Goal: Check status

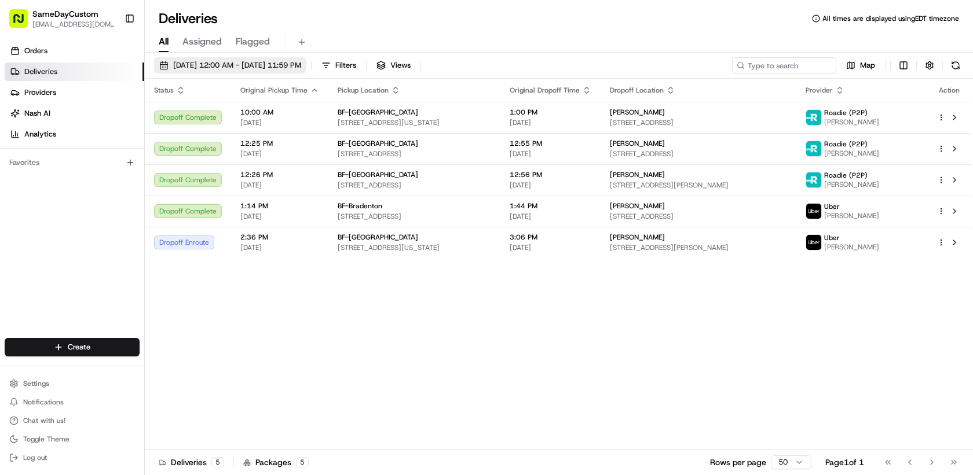
click at [224, 64] on span "08/19/2025 12:00 AM - 08/19/2025 11:59 PM" at bounding box center [237, 65] width 128 height 10
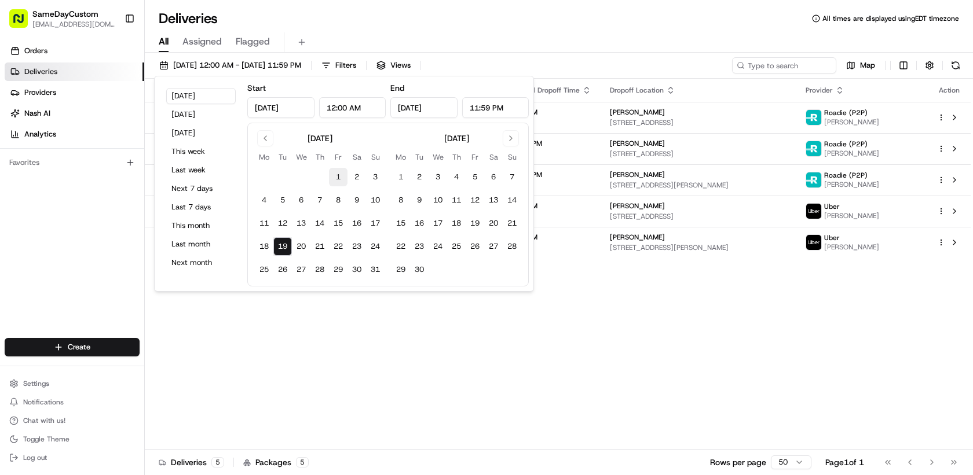
click at [341, 178] on button "1" at bounding box center [338, 177] width 19 height 19
type input "Aug 1, 2025"
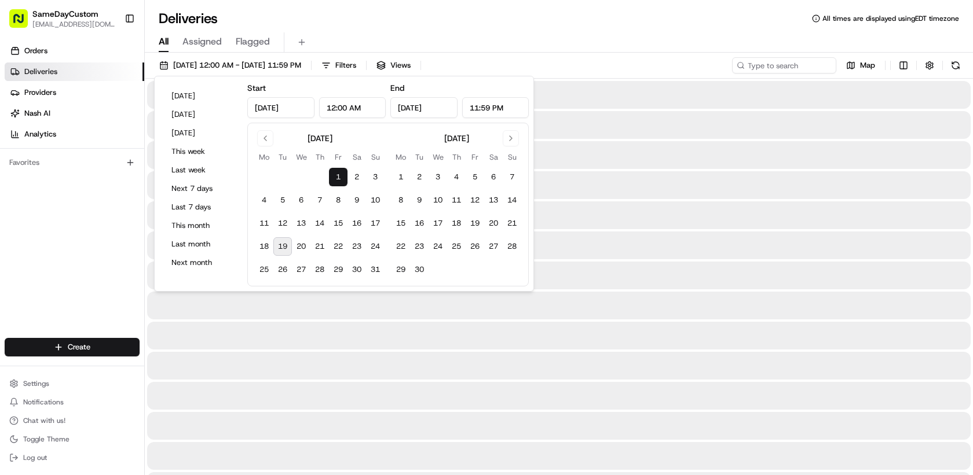
click at [281, 246] on button "19" at bounding box center [282, 246] width 19 height 19
type input "Aug 19, 2025"
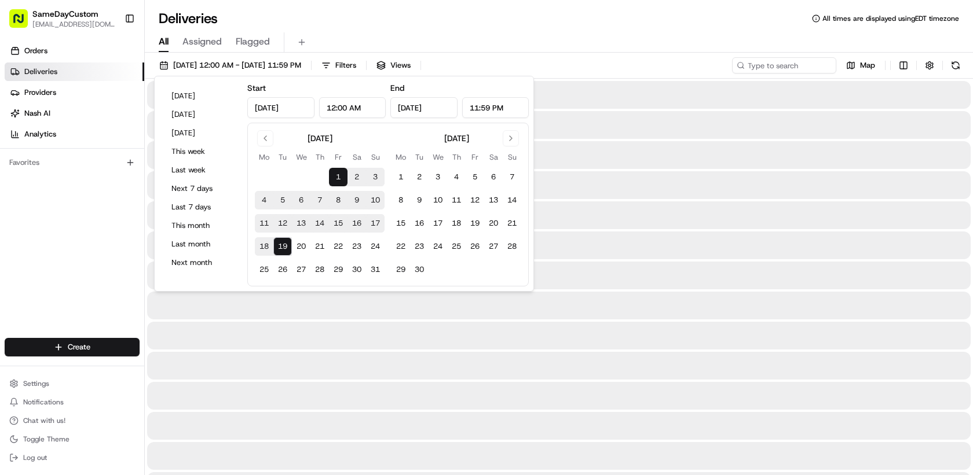
click at [613, 43] on div "All Assigned Flagged" at bounding box center [559, 42] width 828 height 20
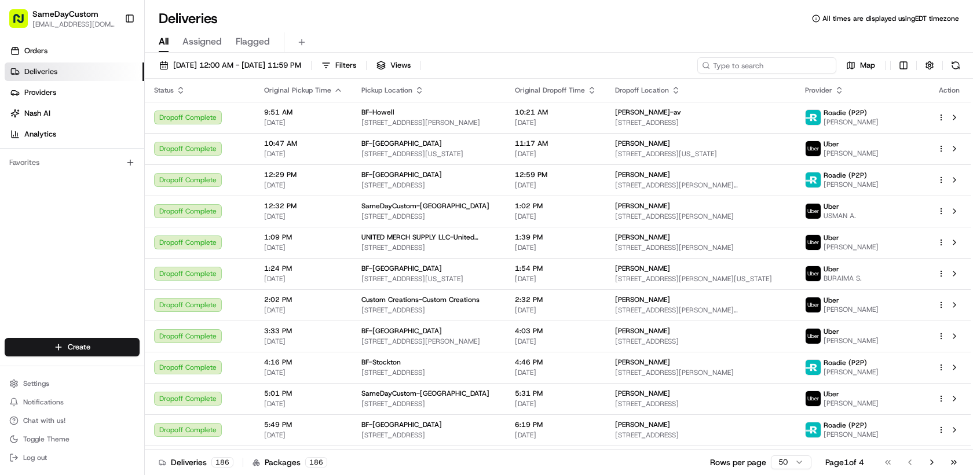
click at [758, 64] on input at bounding box center [766, 65] width 139 height 16
paste input "SDC009470V1"
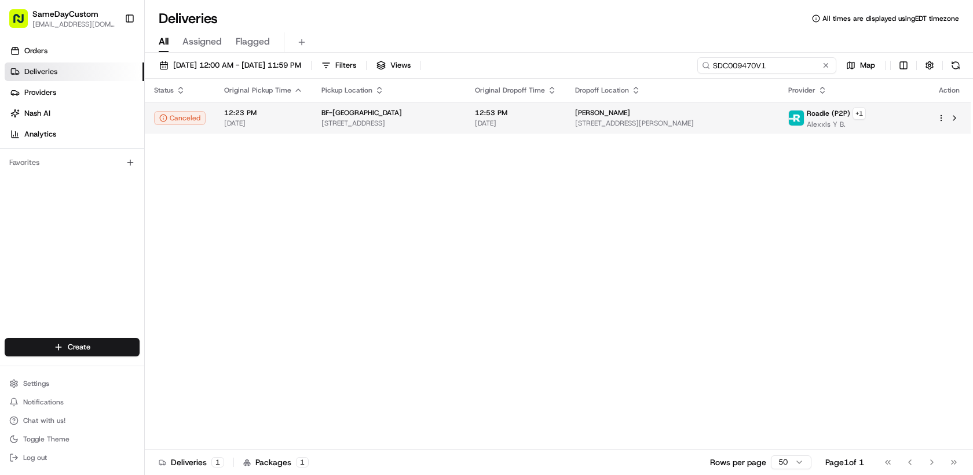
type input "SDC009470V1"
click at [515, 123] on td "12:53 PM 08/15/2025" at bounding box center [516, 118] width 100 height 32
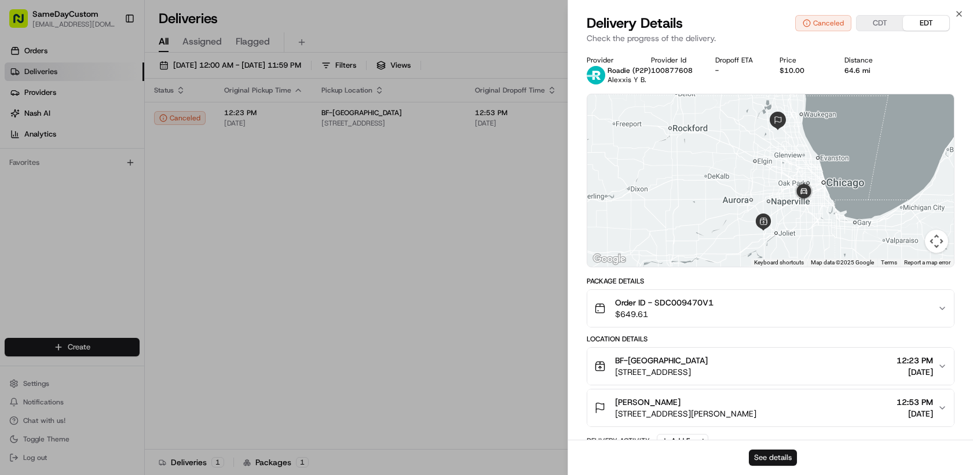
click at [768, 453] on button "See details" at bounding box center [773, 458] width 48 height 16
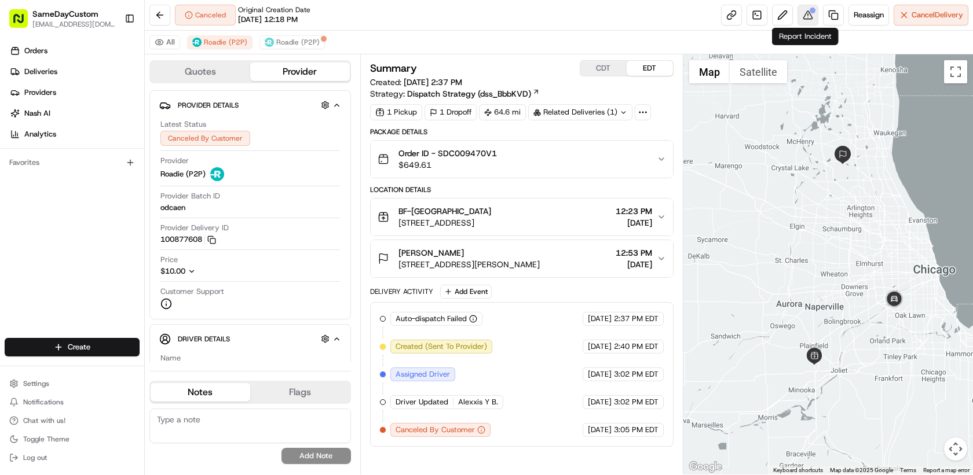
click at [800, 17] on button at bounding box center [807, 15] width 21 height 21
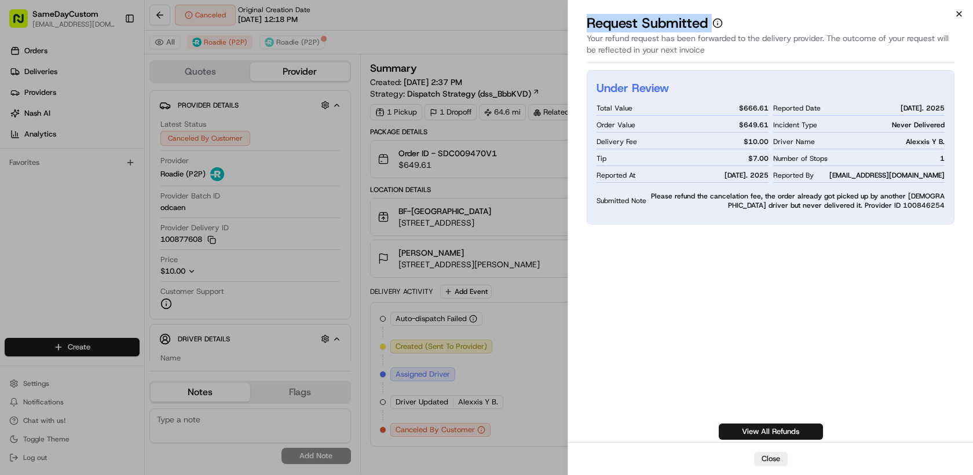
click at [957, 9] on div "Close Request Submitted Your refund request has been forwarded to the delivery …" at bounding box center [770, 237] width 405 height 475
click at [956, 12] on icon "button" at bounding box center [958, 13] width 9 height 9
